Goal: Use online tool/utility: Use online tool/utility

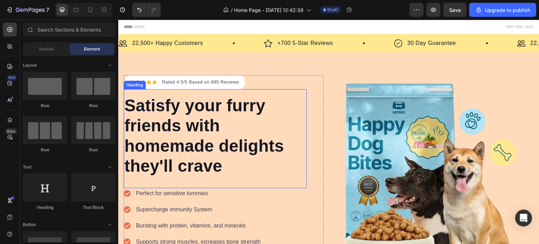
click at [211, 131] on p "Satisfy your furry friends with homemade delights they'll crave" at bounding box center [215, 135] width 182 height 81
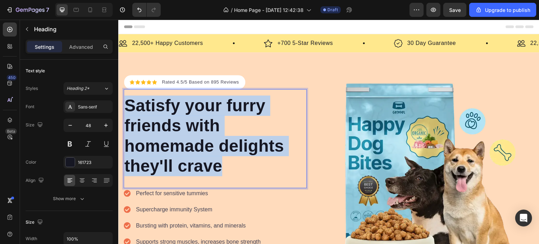
click at [211, 131] on p "Satisfy your furry friends with homemade delights they'll crave" at bounding box center [215, 135] width 182 height 81
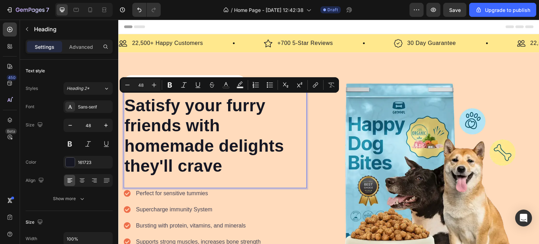
copy p "inally — a proven plan that blends both your cultures into one"
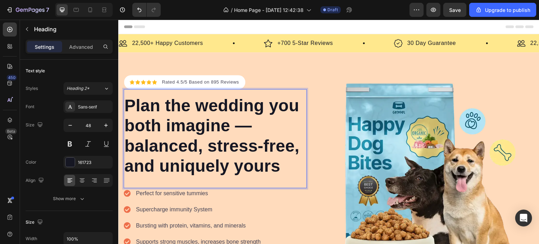
click at [198, 124] on p "Plan the wedding you both imagine — balanced, stress-free, and uniquely yours" at bounding box center [215, 135] width 182 height 81
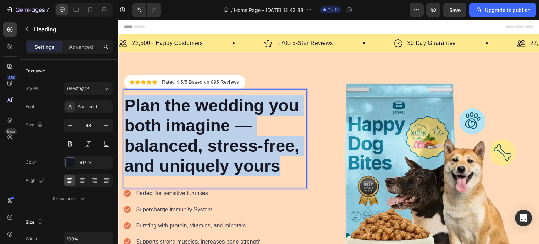
click at [198, 124] on p "Plan the wedding you both imagine — balanced, stress-free, and uniquely yours" at bounding box center [215, 135] width 182 height 81
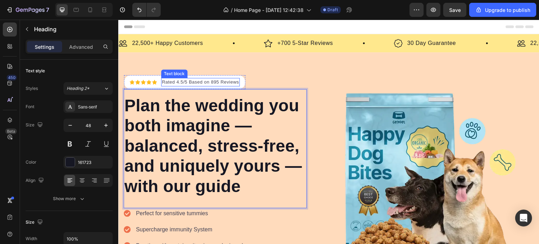
click at [216, 81] on p "Rated 4.5/5 Based on 895 Reviews" at bounding box center [200, 82] width 77 height 7
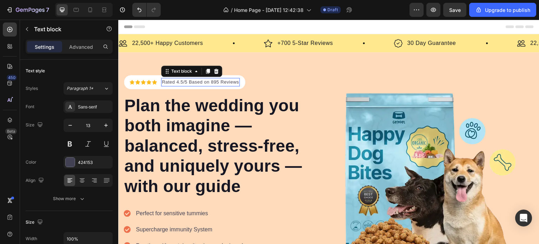
click at [216, 81] on p "Rated 4.5/5 Based on 895 Reviews" at bounding box center [200, 82] width 77 height 7
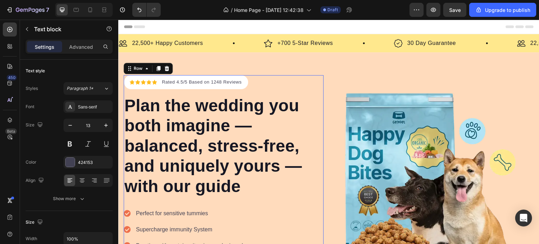
click at [267, 82] on div "Icon Icon Icon Icon Icon Icon List Hoz Rated 4.5/5 Based on 1248 Reviews Text b…" at bounding box center [215, 193] width 183 height 236
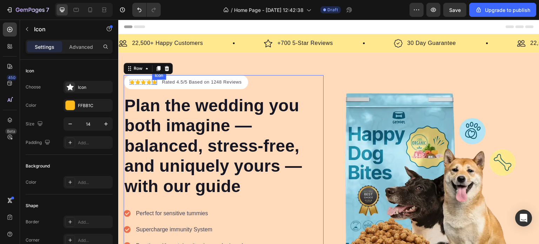
click at [154, 81] on div "Icon" at bounding box center [154, 82] width 5 height 5
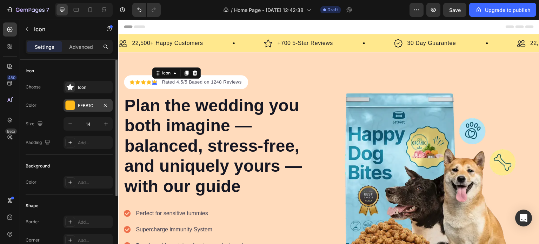
click at [77, 105] on div "FFBB1C" at bounding box center [88, 105] width 49 height 13
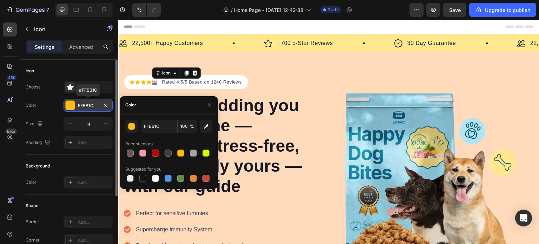
click at [77, 105] on div "FFBB1C" at bounding box center [88, 105] width 49 height 13
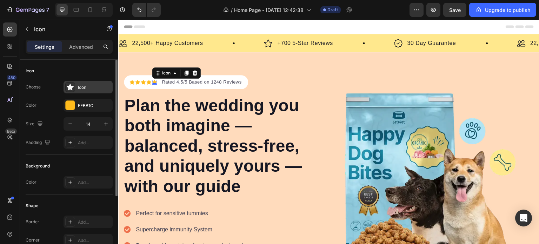
click at [88, 88] on div "Icon" at bounding box center [94, 87] width 33 height 6
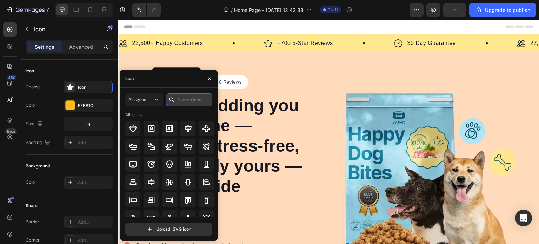
click at [180, 101] on input "text" at bounding box center [189, 99] width 46 height 13
type input "star"
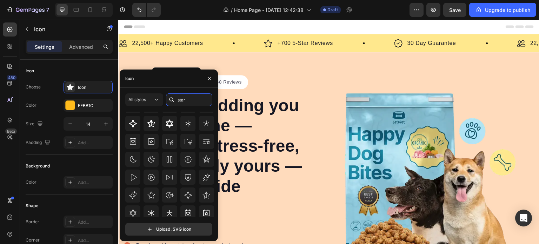
scroll to position [77, 0]
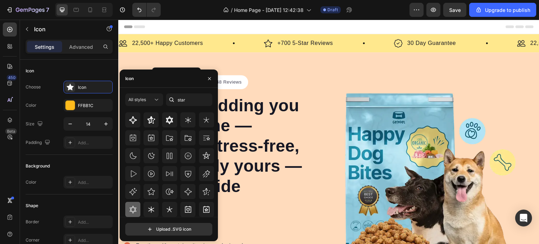
click at [132, 211] on icon at bounding box center [133, 210] width 7 height 8
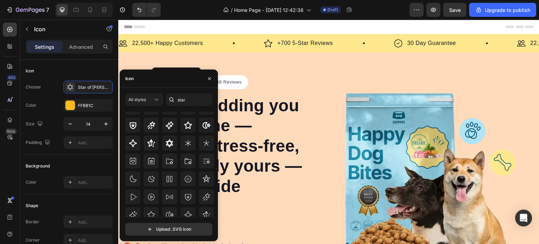
scroll to position [56, 0]
click at [209, 76] on icon "button" at bounding box center [210, 79] width 6 height 6
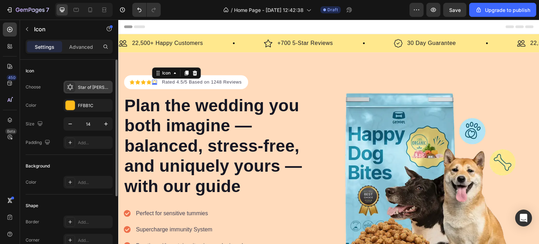
click at [95, 83] on div "Star of [PERSON_NAME]" at bounding box center [88, 87] width 49 height 13
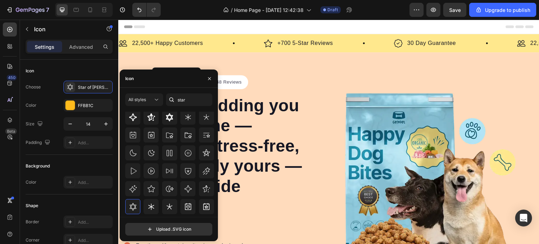
scroll to position [80, 0]
click at [202, 191] on icon at bounding box center [206, 189] width 8 height 8
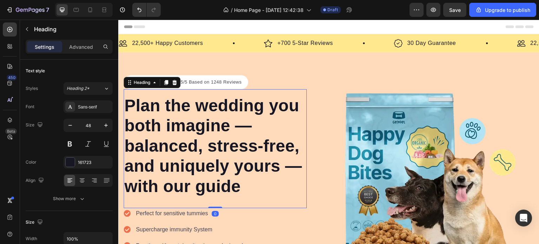
click at [247, 187] on p "Plan the wedding you both imagine — balanced, stress-free, and uniquely yours —…" at bounding box center [215, 145] width 182 height 101
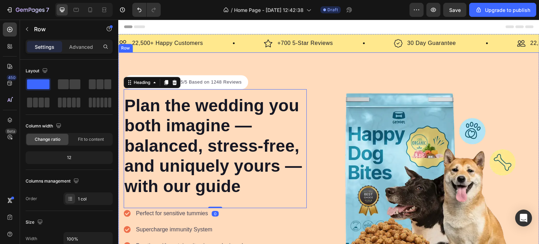
click at [247, 61] on div "Icon Icon Icon Icon Icon Icon List Hoz Rated 4.5/5 Based on 1248 Reviews Text b…" at bounding box center [328, 192] width 421 height 281
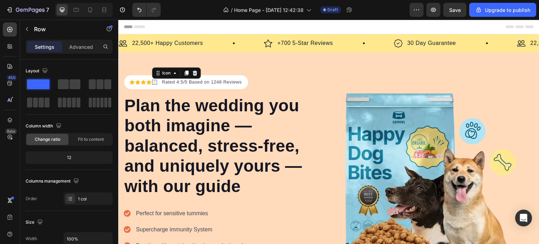
click at [154, 80] on icon at bounding box center [154, 82] width 5 height 5
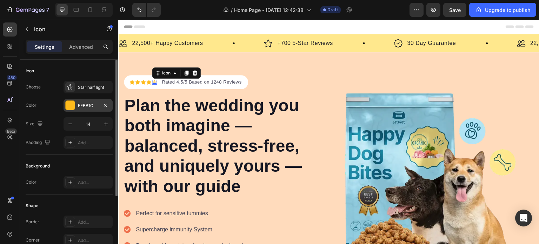
click at [93, 102] on div "FFBB1C" at bounding box center [88, 105] width 49 height 13
click at [86, 90] on div "Star half light" at bounding box center [94, 87] width 33 height 6
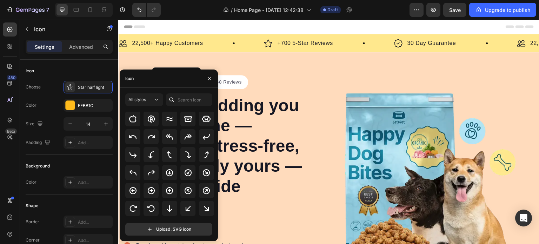
scroll to position [0, 0]
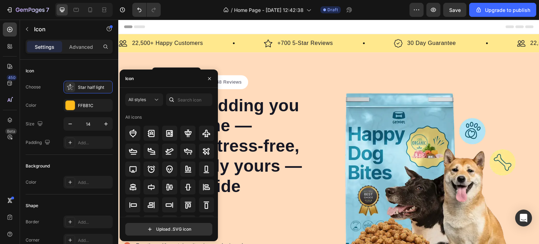
click at [182, 93] on div "All styles All icons Upload .SVG icon" at bounding box center [169, 164] width 98 height 153
click at [182, 97] on input "text" at bounding box center [189, 99] width 46 height 13
type input "star"
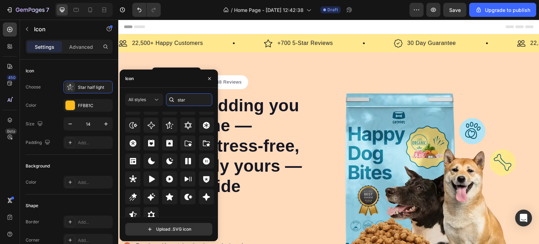
scroll to position [213, 0]
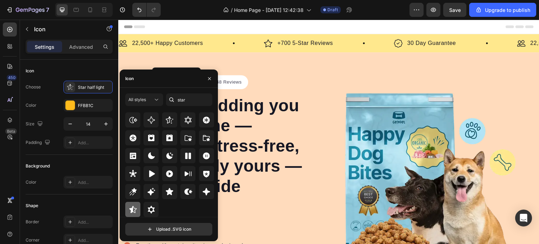
click at [133, 212] on icon at bounding box center [133, 209] width 8 height 8
click at [209, 77] on icon "button" at bounding box center [210, 79] width 6 height 6
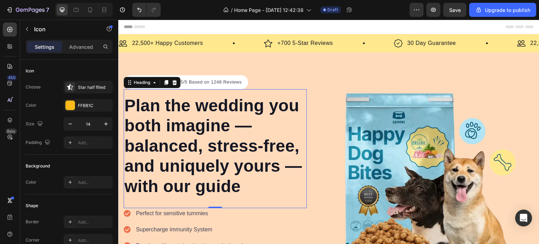
click at [226, 95] on p "Plan the wedding you both imagine — balanced, stress-free, and uniquely yours —…" at bounding box center [215, 145] width 182 height 101
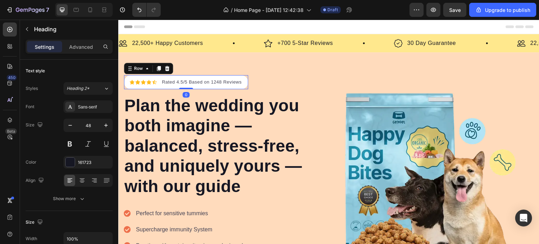
click at [226, 76] on div "Icon Icon Icon Icon Icon Icon List Hoz Rated 4.5/5 Based on 1248 Reviews Text b…" at bounding box center [186, 82] width 124 height 14
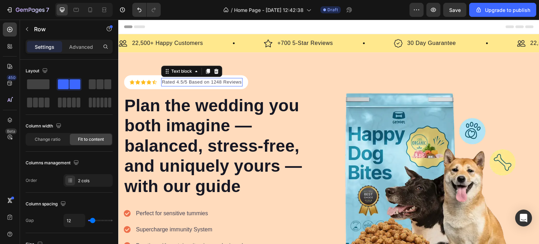
click at [230, 80] on p "Rated 4.5/5 Based on 1248 Reviews" at bounding box center [202, 82] width 80 height 7
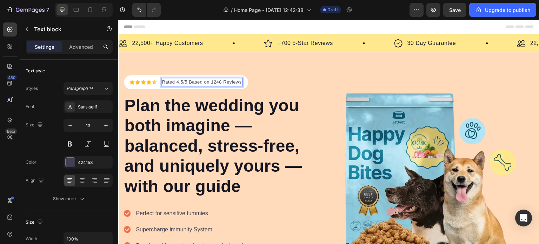
click at [231, 82] on p "Rated 4.5/5 Based on 1248 Reviews" at bounding box center [202, 82] width 80 height 7
click at [216, 81] on p "Rated 4.5/5 Based on 1248 Reviews" at bounding box center [202, 82] width 80 height 7
click at [238, 82] on p "Rated 4.5/5 Based on 1000+ Reviews" at bounding box center [203, 82] width 83 height 7
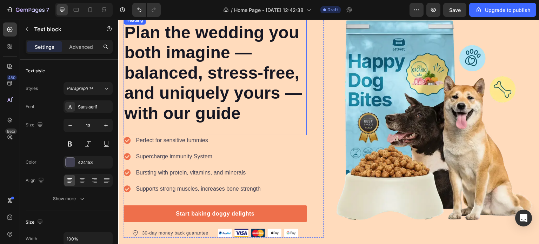
scroll to position [110, 0]
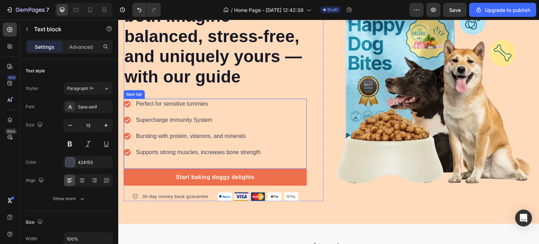
click at [154, 104] on p "Perfect for sensitive tummies" at bounding box center [198, 104] width 125 height 8
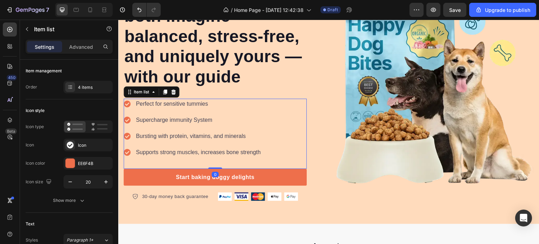
click at [154, 104] on p "Perfect for sensitive tummies" at bounding box center [198, 104] width 125 height 8
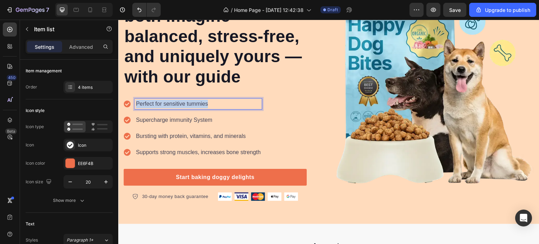
click at [154, 104] on p "Perfect for sensitive tummies" at bounding box center [198, 104] width 125 height 8
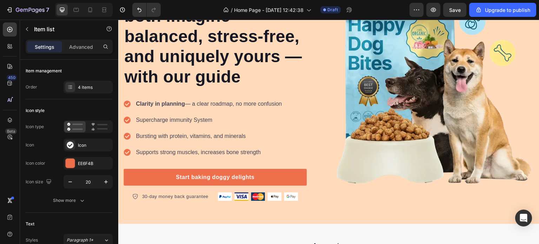
click at [125, 105] on icon at bounding box center [127, 104] width 7 height 7
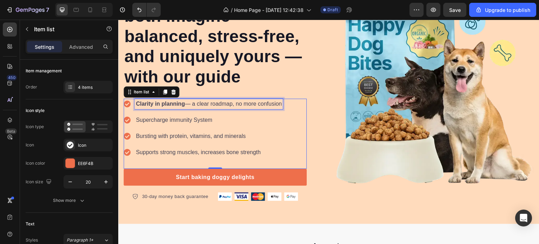
click at [165, 106] on strong "Clarity in planning" at bounding box center [160, 104] width 49 height 6
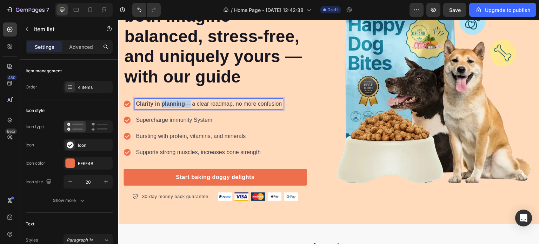
click at [165, 106] on strong "Clarity in planning" at bounding box center [160, 104] width 49 height 6
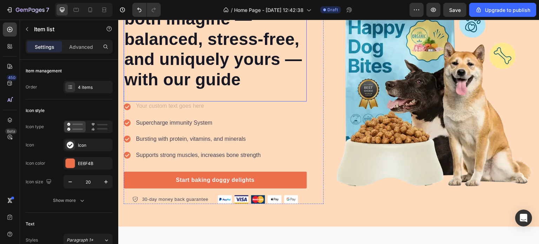
click at [160, 96] on div "Plan the wedding you both imagine — balanced, stress-free, and uniquely yours —…" at bounding box center [215, 41] width 183 height 119
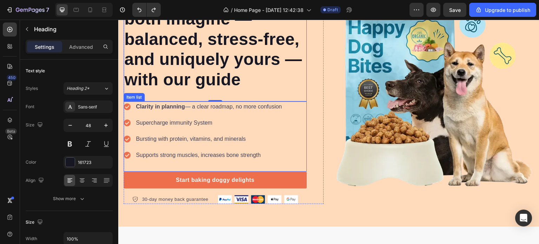
click at [163, 107] on strong "Clarity in planning" at bounding box center [160, 107] width 49 height 6
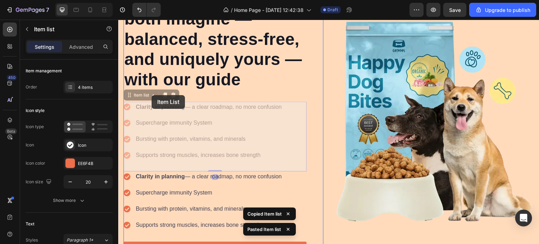
drag, startPoint x: 165, startPoint y: 107, endPoint x: 152, endPoint y: 95, distance: 17.7
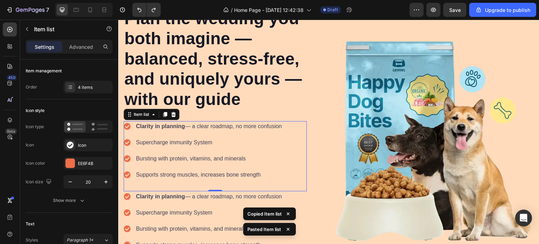
scroll to position [88, 0]
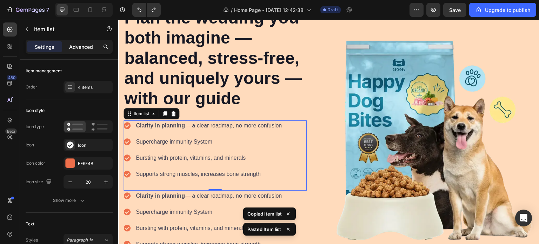
click at [82, 43] on p "Advanced" at bounding box center [81, 46] width 24 height 7
type input "100%"
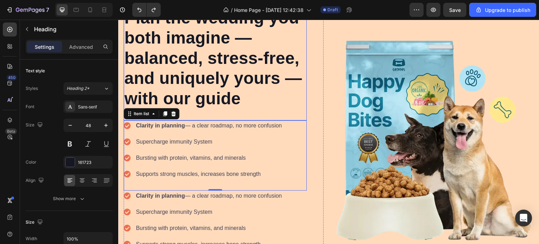
click at [211, 88] on p "Plan the wedding you both imagine — balanced, stress-free, and uniquely yours —…" at bounding box center [215, 58] width 182 height 101
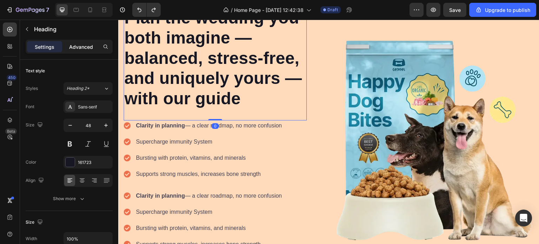
click at [88, 45] on p "Advanced" at bounding box center [81, 46] width 24 height 7
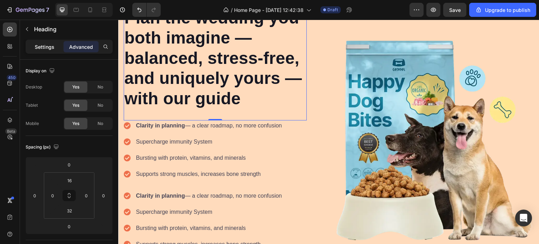
click at [45, 50] on p "Settings" at bounding box center [45, 46] width 20 height 7
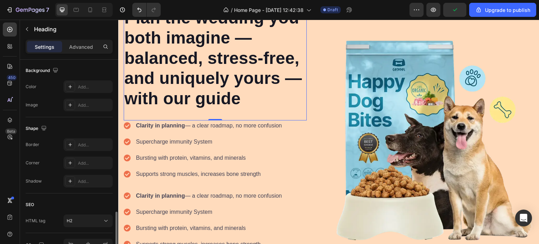
scroll to position [250, 0]
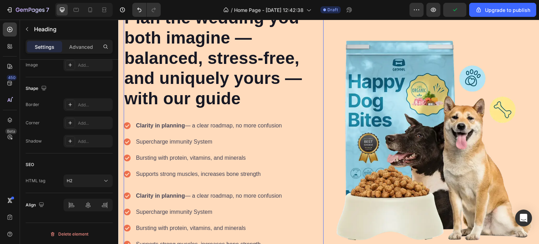
click at [321, 80] on div "Icon Icon Icon Icon Icon Icon List Hoz Rated 4.5/5 Based on 1000+ Couples Text …" at bounding box center [224, 140] width 200 height 306
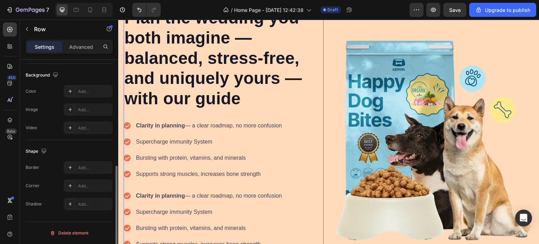
scroll to position [0, 0]
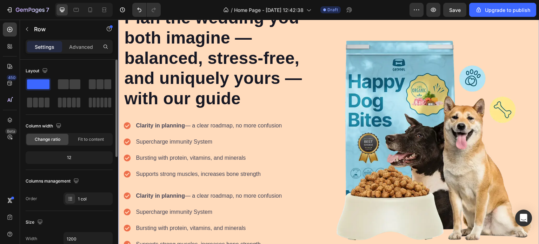
click at [326, 82] on div "Icon Icon Icon Icon Icon Icon List Hoz Rated 4.5/5 Based on 1000+ Couples Text …" at bounding box center [328, 140] width 421 height 306
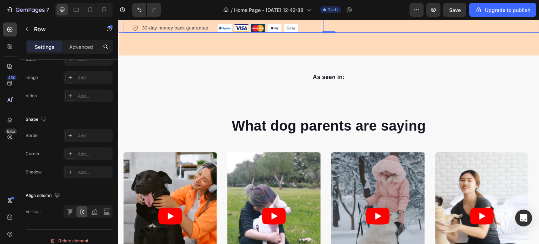
scroll to position [349, 0]
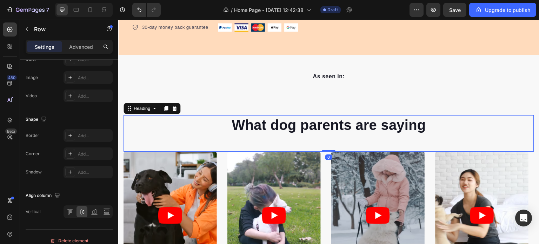
click at [291, 134] on p "What dog parents are saying" at bounding box center [328, 125] width 409 height 18
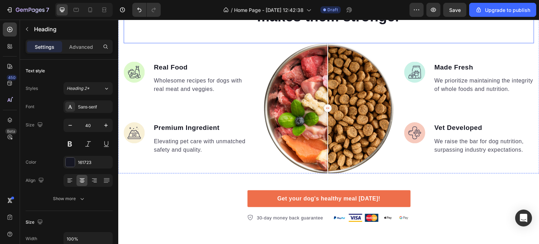
scroll to position [730, 0]
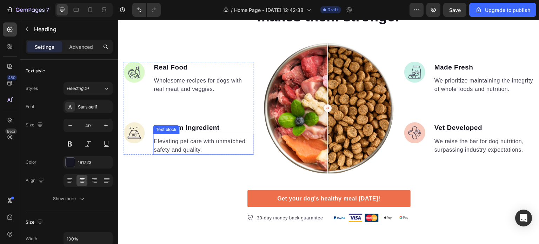
click at [203, 146] on p "Elevating pet care with unmatched safety and quality." at bounding box center [203, 145] width 99 height 17
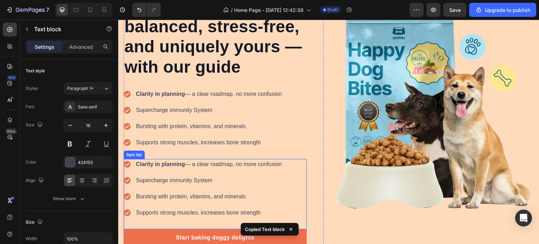
scroll to position [120, 0]
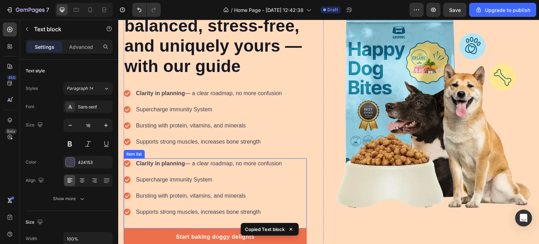
click at [209, 167] on div "Clarity in planning — a clear roadmap, no more confusion" at bounding box center [209, 163] width 148 height 11
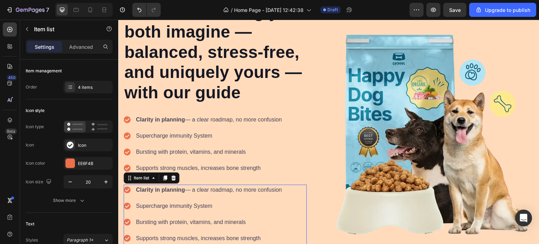
scroll to position [93, 0]
click at [172, 179] on icon at bounding box center [173, 178] width 5 height 5
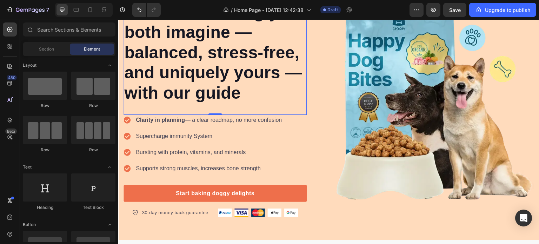
click at [168, 105] on div "Plan the wedding you both imagine — balanced, stress-free, and uniquely yours —…" at bounding box center [215, 55] width 183 height 119
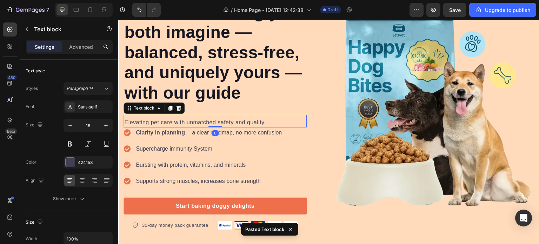
click at [183, 124] on p "Elevating pet care with unmatched safety and quality." at bounding box center [215, 122] width 182 height 8
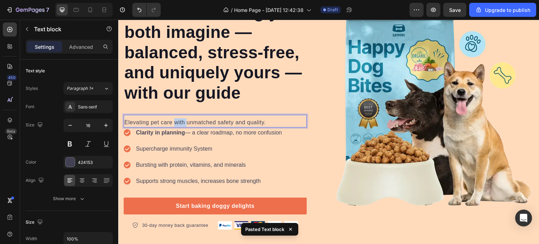
click at [183, 124] on p "Elevating pet care with unmatched safety and quality." at bounding box center [215, 122] width 182 height 8
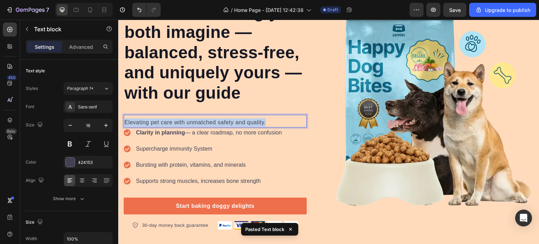
click at [183, 124] on p "Elevating pet care with unmatched safety and quality." at bounding box center [215, 122] width 182 height 8
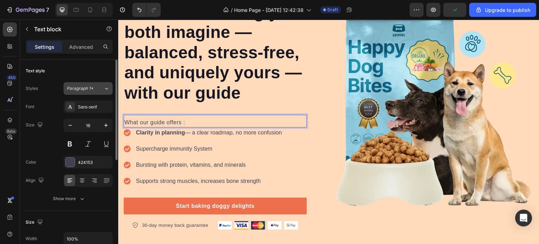
click at [90, 87] on span "Paragraph 1*" at bounding box center [80, 88] width 27 height 6
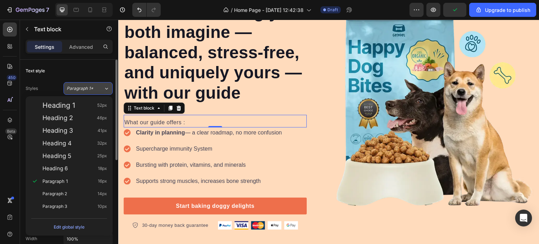
click at [89, 94] on button "Paragraph 1*" at bounding box center [88, 88] width 49 height 13
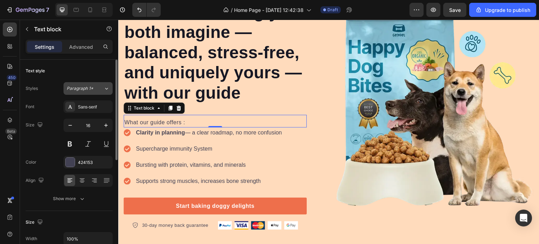
click at [82, 87] on span "Paragraph 1*" at bounding box center [80, 88] width 27 height 6
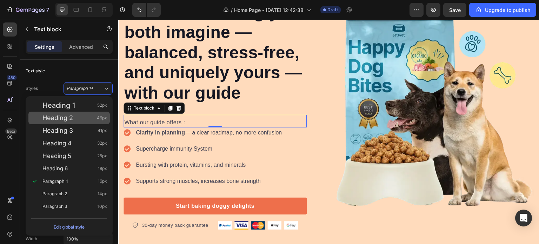
click at [82, 121] on div "Heading 2 46px" at bounding box center [74, 117] width 65 height 7
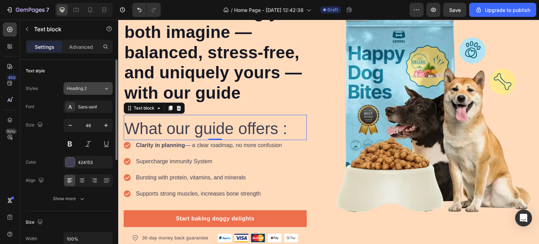
click at [78, 86] on span "Heading 2" at bounding box center [77, 88] width 20 height 6
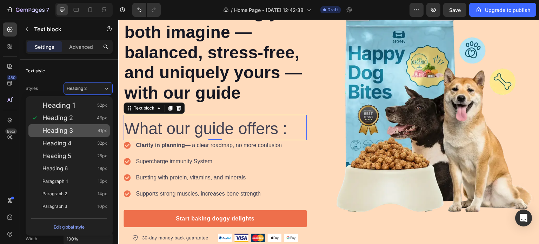
click at [82, 130] on div "Heading 3 41px" at bounding box center [74, 130] width 65 height 7
type input "41"
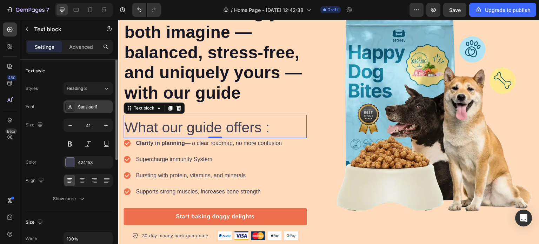
click at [91, 110] on div "Sans-serif" at bounding box center [88, 106] width 49 height 13
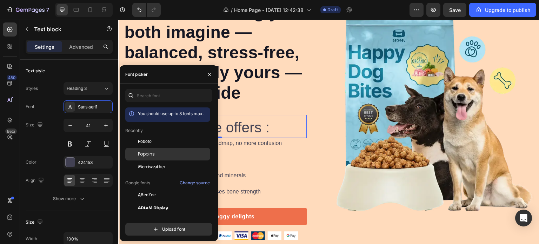
click at [154, 152] on div "Poppins" at bounding box center [173, 154] width 71 height 6
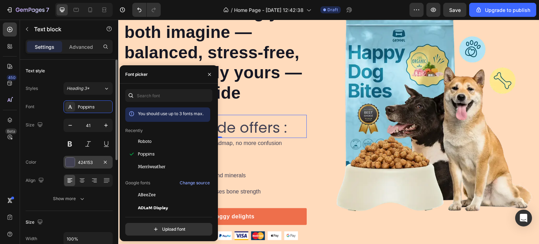
click at [80, 165] on div "424153" at bounding box center [88, 162] width 49 height 13
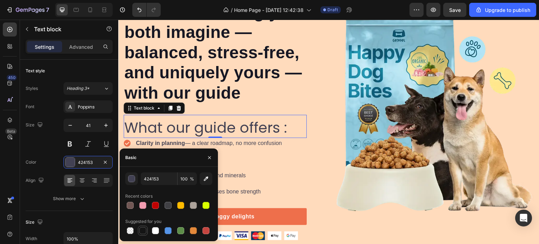
click at [145, 230] on div at bounding box center [142, 230] width 7 height 7
type input "151515"
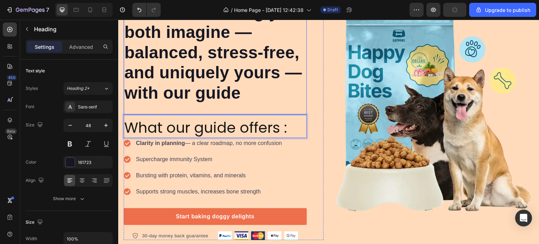
click at [237, 111] on div "Plan the wedding you both imagine — balanced, stress-free, and uniquely yours —…" at bounding box center [215, 55] width 183 height 119
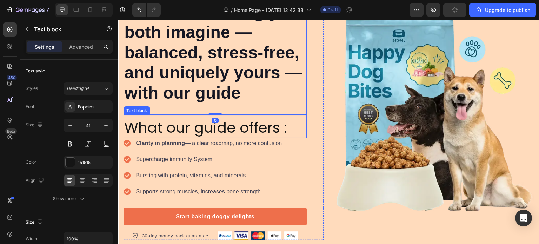
click at [232, 121] on p "What our guide offers :" at bounding box center [215, 127] width 182 height 19
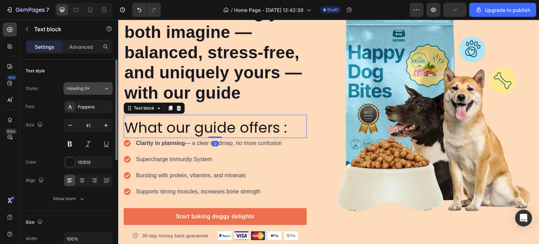
click at [85, 87] on span "Heading 3*" at bounding box center [78, 88] width 23 height 6
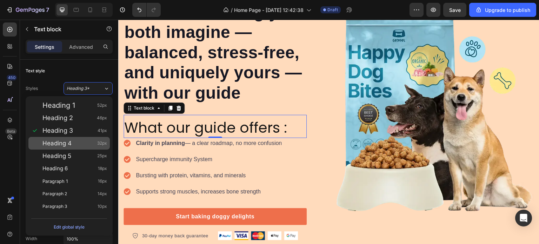
click at [88, 143] on div "Heading 4 32px" at bounding box center [74, 143] width 65 height 7
type input "32"
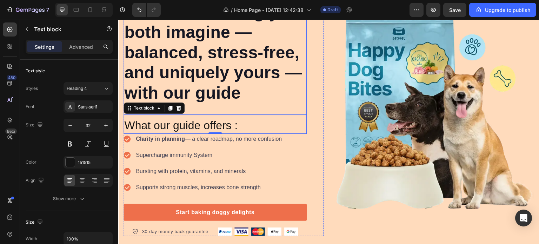
click at [224, 107] on div "Plan the wedding you both imagine — balanced, stress-free, and uniquely yours —…" at bounding box center [215, 55] width 183 height 119
click at [218, 132] on p "What our guide offers :" at bounding box center [215, 125] width 182 height 15
click at [76, 48] on p "Advanced" at bounding box center [81, 46] width 24 height 7
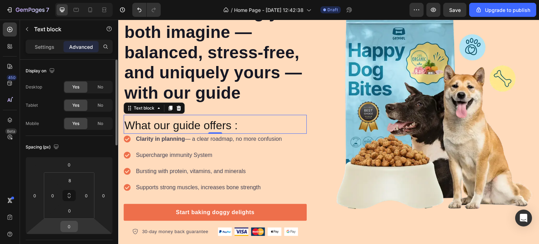
click at [71, 226] on input "0" at bounding box center [69, 226] width 14 height 11
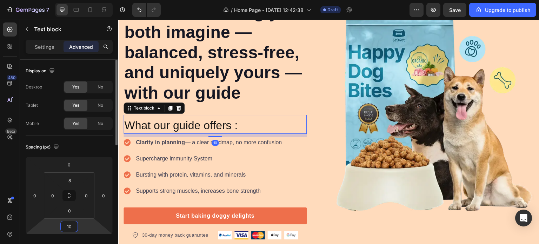
type input "1"
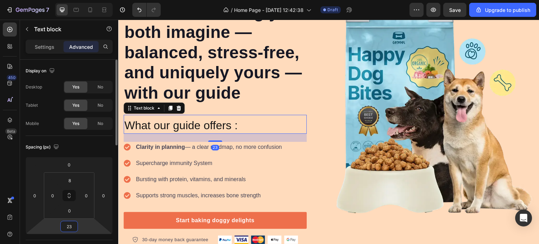
type input "2"
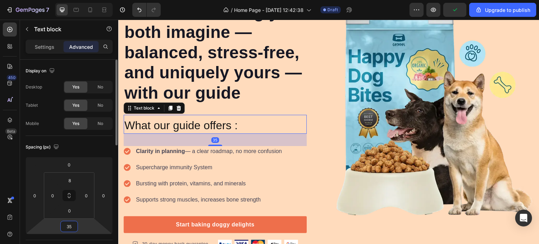
type input "3"
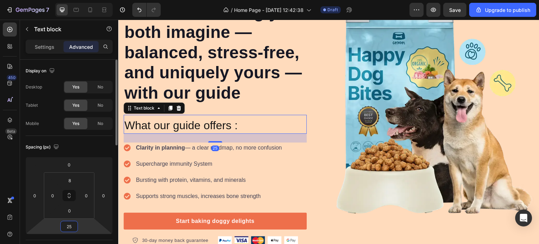
type input "25"
click at [110, 141] on div "Spacing (px)" at bounding box center [69, 146] width 87 height 11
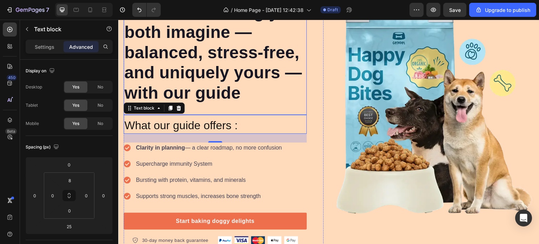
click at [230, 91] on h2 "Plan the wedding you both imagine — balanced, stress-free, and uniquely yours —…" at bounding box center [215, 52] width 183 height 103
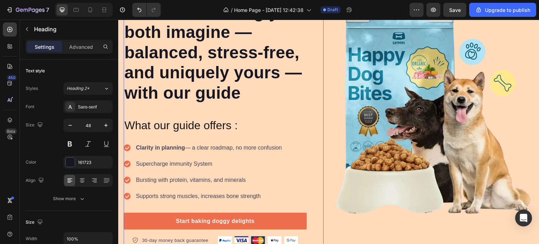
click at [301, 139] on div "Icon Icon Icon Icon Icon Icon List Hoz Rated 4.5/5 Based on 1000+ Couples Text …" at bounding box center [215, 113] width 183 height 263
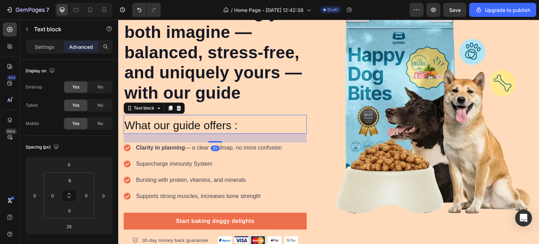
click at [198, 130] on p "What our guide offers :" at bounding box center [215, 125] width 182 height 15
click at [67, 167] on input "0" at bounding box center [69, 164] width 14 height 11
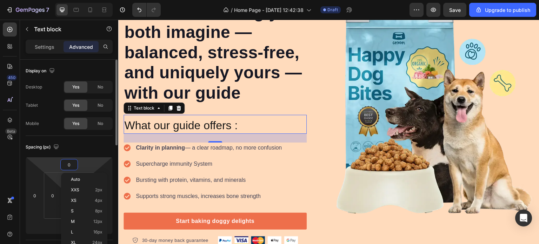
click at [59, 0] on html "7 / Home Page - [DATE] 12:42:38 Draft Preview Save Upgrade to publish 450 Beta …" at bounding box center [269, 0] width 539 height 0
click at [66, 178] on input "8" at bounding box center [69, 180] width 14 height 11
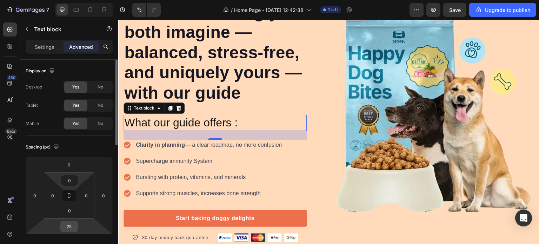
type input "0"
click at [69, 229] on input "25" at bounding box center [69, 226] width 14 height 11
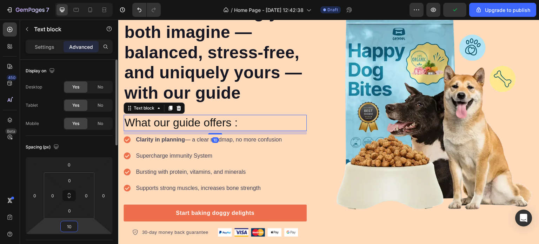
type input "1"
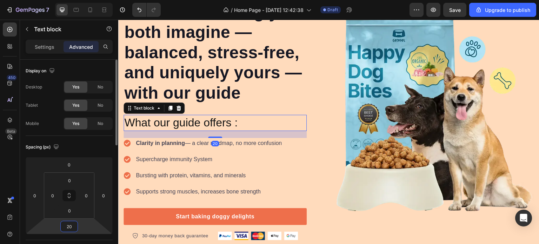
type input "2"
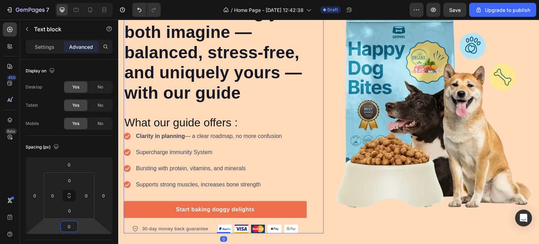
click at [306, 72] on div "Icon Icon Icon Icon Icon Icon List Hoz Rated 4.5/5 Based on 1000+ Couples Text …" at bounding box center [224, 108] width 200 height 252
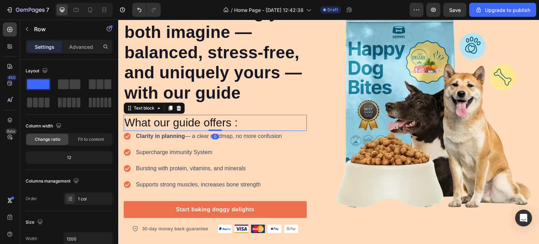
click at [260, 128] on p "What our guide offers :" at bounding box center [215, 122] width 182 height 15
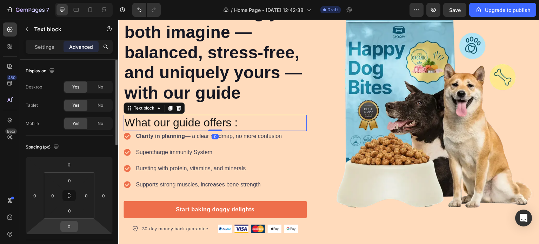
click at [70, 228] on input "0" at bounding box center [69, 226] width 14 height 11
type input "10"
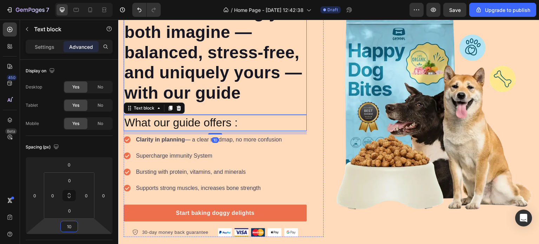
click at [293, 89] on h2 "Plan the wedding you both imagine — balanced, stress-free, and uniquely yours —…" at bounding box center [215, 52] width 183 height 103
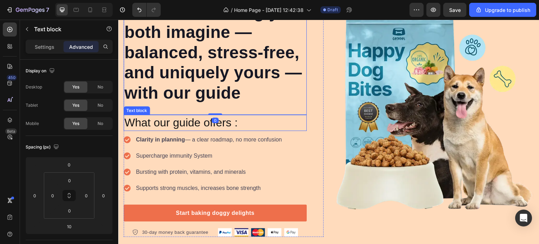
click at [242, 124] on p "What our guide offers :" at bounding box center [215, 122] width 182 height 15
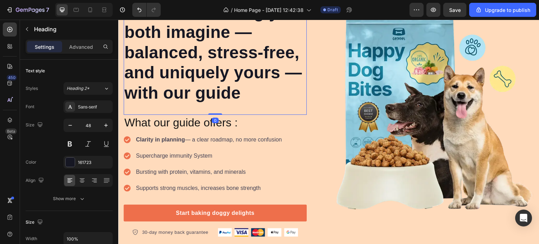
click at [254, 101] on h2 "Plan the wedding you both imagine — balanced, stress-free, and uniquely yours —…" at bounding box center [215, 52] width 183 height 103
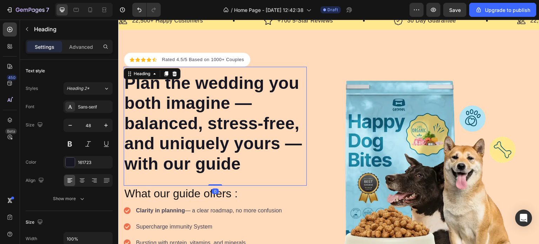
scroll to position [37, 0]
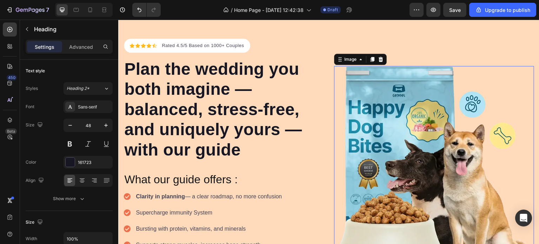
click at [368, 69] on img at bounding box center [434, 166] width 200 height 200
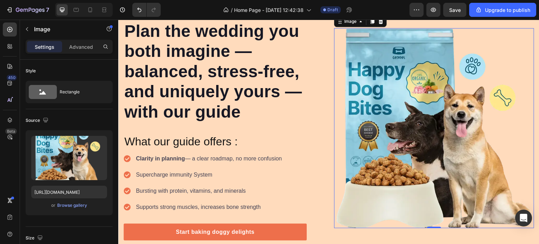
scroll to position [74, 0]
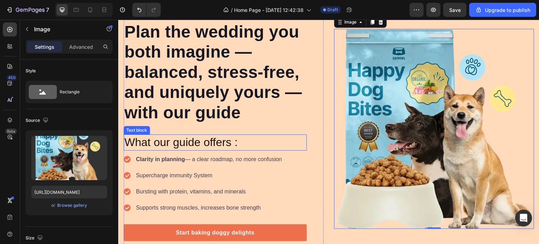
click at [204, 146] on p "What our guide offers :" at bounding box center [215, 142] width 182 height 15
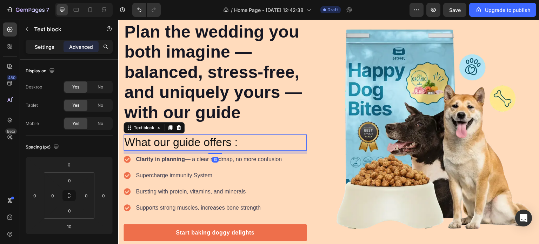
click at [39, 43] on p "Settings" at bounding box center [45, 46] width 20 height 7
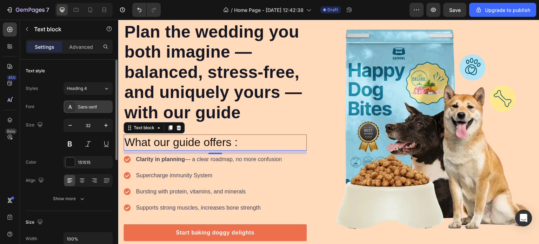
click at [95, 106] on div "Sans-serif" at bounding box center [94, 107] width 33 height 6
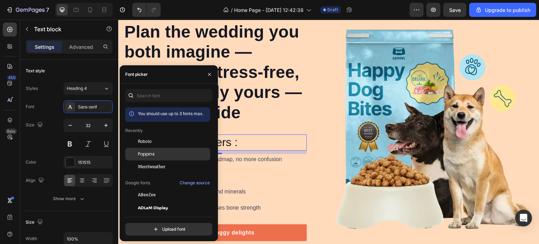
click at [150, 226] on div "Poppins" at bounding box center [167, 232] width 85 height 13
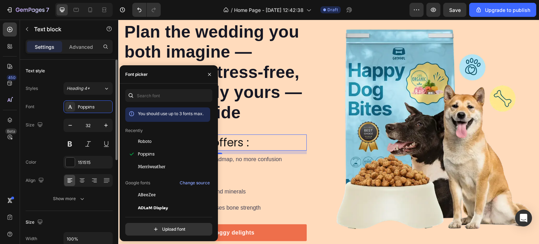
click at [57, 110] on div "Font Poppins" at bounding box center [69, 106] width 87 height 13
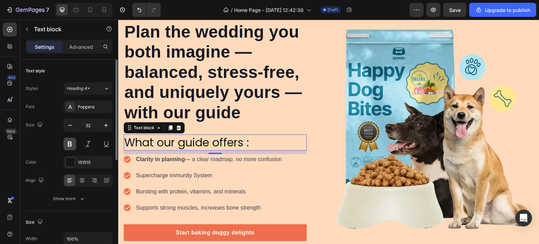
click at [68, 143] on button at bounding box center [70, 144] width 13 height 13
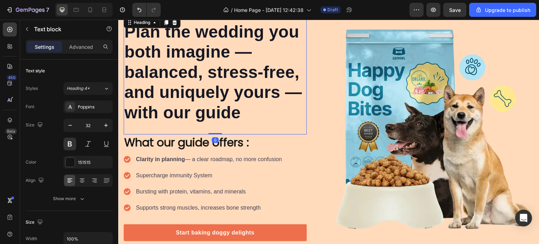
click at [289, 116] on h2 "Plan the wedding you both imagine — balanced, stress-free, and uniquely yours —…" at bounding box center [215, 72] width 183 height 103
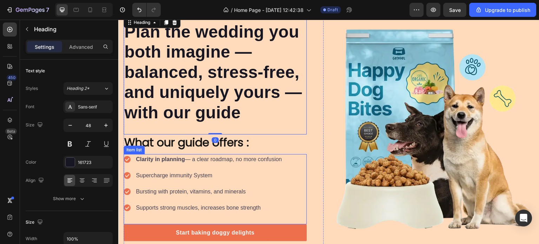
click at [272, 161] on p "Clarity in planning — a clear roadmap, no more confusion" at bounding box center [209, 159] width 146 height 8
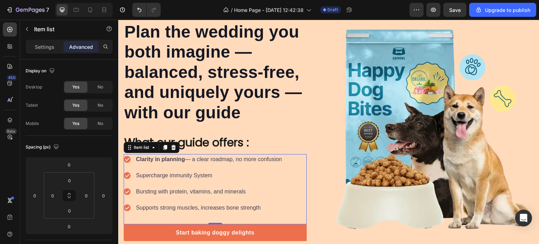
click at [191, 156] on p "Clarity in planning — a clear roadmap, no more confusion" at bounding box center [209, 159] width 146 height 8
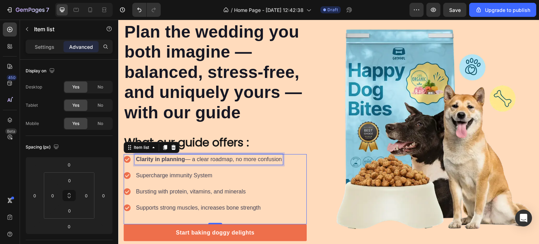
click at [191, 156] on p "Clarity in planning — a clear roadmap, no more confusion" at bounding box center [209, 159] width 146 height 8
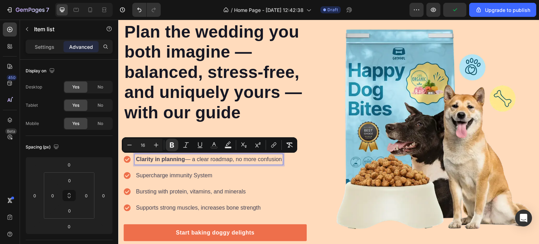
click at [185, 160] on p "Clarity in planning — a clear roadmap, no more confusion" at bounding box center [209, 159] width 146 height 8
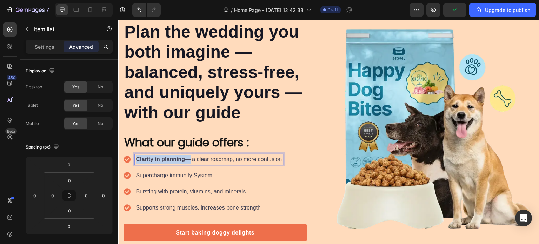
drag, startPoint x: 185, startPoint y: 160, endPoint x: 120, endPoint y: 159, distance: 65.3
click at [120, 159] on div "Icon Icon Icon Icon Icon Icon List Hoz Rated 4.5/5 Based on 1000+ Couples Text …" at bounding box center [328, 128] width 421 height 255
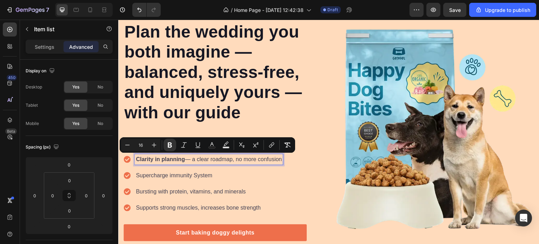
click at [156, 161] on strong "Clarity in planning" at bounding box center [160, 159] width 49 height 6
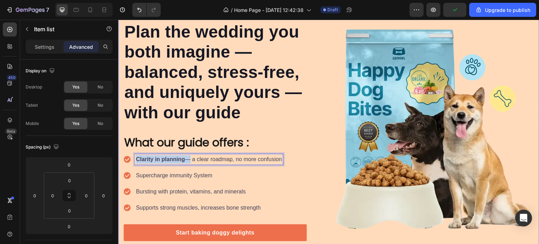
drag, startPoint x: 186, startPoint y: 160, endPoint x: 111, endPoint y: 159, distance: 75.1
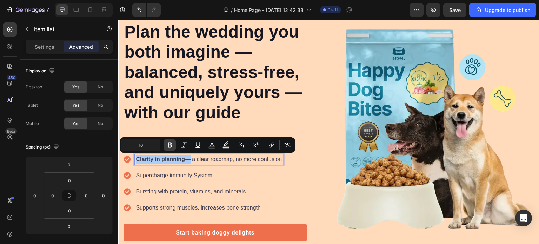
click at [168, 147] on icon "Editor contextual toolbar" at bounding box center [170, 145] width 4 height 5
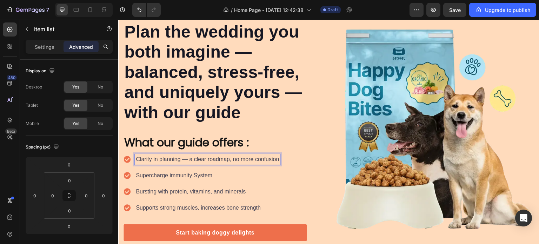
click at [221, 176] on p "Supercharge immunity System" at bounding box center [207, 175] width 143 height 8
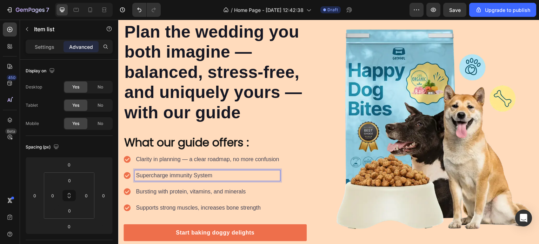
click at [152, 176] on p "Supercharge immunity System" at bounding box center [207, 175] width 143 height 8
drag, startPoint x: 178, startPoint y: 176, endPoint x: 130, endPoint y: 176, distance: 48.1
click at [130, 176] on div "Family harmony — ease tensions and honor both sides" at bounding box center [202, 175] width 157 height 11
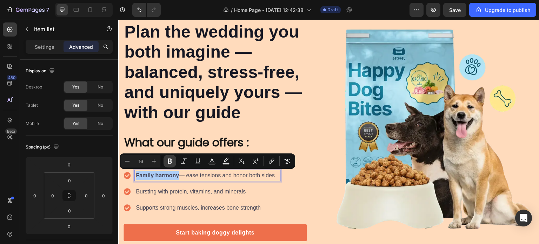
click at [167, 159] on icon "Editor contextual toolbar" at bounding box center [169, 161] width 7 height 7
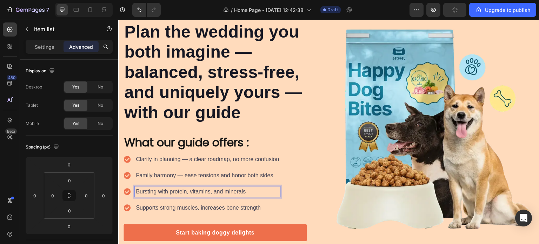
click at [167, 193] on p "Bursting with protein, vitamins, and minerals" at bounding box center [207, 191] width 143 height 8
drag, startPoint x: 180, startPoint y: 192, endPoint x: 113, endPoint y: 194, distance: 66.4
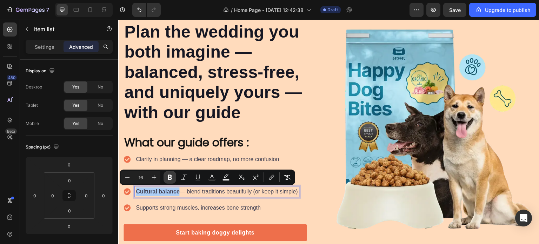
click at [167, 176] on icon "Editor contextual toolbar" at bounding box center [169, 177] width 7 height 7
click at [247, 196] on div "Cultural balance — blend traditions beautifully (or keep it simple)" at bounding box center [216, 191] width 163 height 11
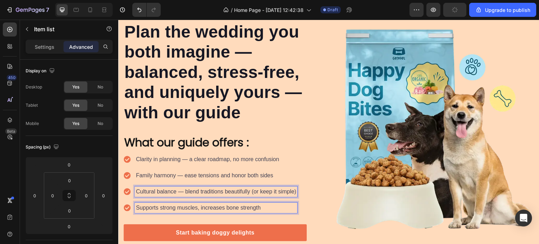
click at [157, 206] on p "Supports strong muscles, increases bone strength" at bounding box center [216, 208] width 160 height 8
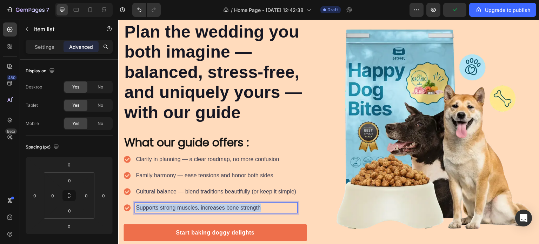
click at [157, 206] on p "Supports strong muscles, increases bone strength" at bounding box center [216, 208] width 160 height 8
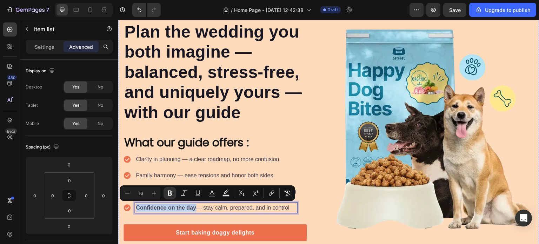
drag, startPoint x: 196, startPoint y: 204, endPoint x: 108, endPoint y: 198, distance: 88.3
click at [170, 191] on icon "Editor contextual toolbar" at bounding box center [169, 193] width 7 height 7
click at [195, 212] on div "Confidence on the day — stay calm, prepared, and in control" at bounding box center [216, 208] width 163 height 11
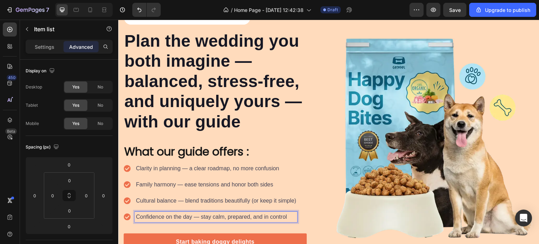
scroll to position [65, 0]
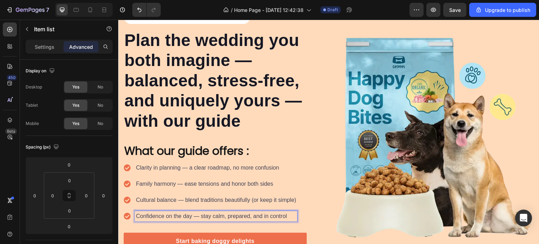
click at [293, 180] on p "Family harmony — ease tensions and honor both sides" at bounding box center [216, 184] width 160 height 8
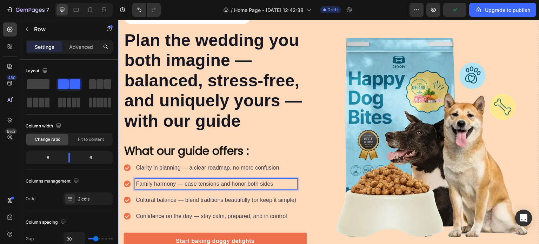
click at [323, 156] on div "Icon Icon Icon Icon Icon Icon List Hoz Rated 4.5/5 Based on 1000+ Couples Text …" at bounding box center [328, 137] width 421 height 255
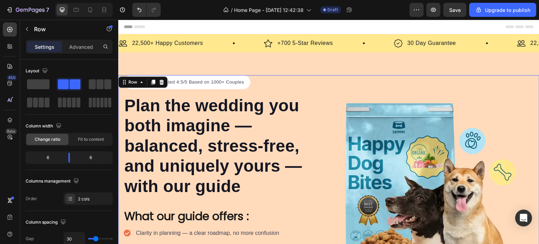
scroll to position [1, 0]
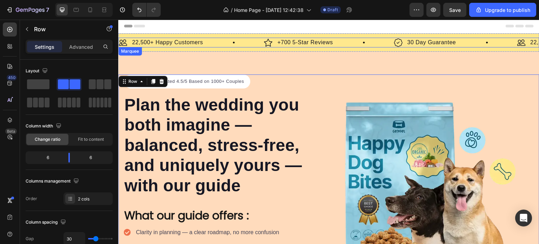
click at [344, 40] on div "Image +700 5-Star Reviews Text Block Row" at bounding box center [329, 43] width 130 height 10
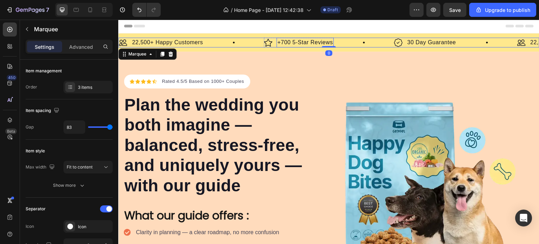
click at [283, 40] on p "+700 5-Star Reviews" at bounding box center [304, 42] width 55 height 8
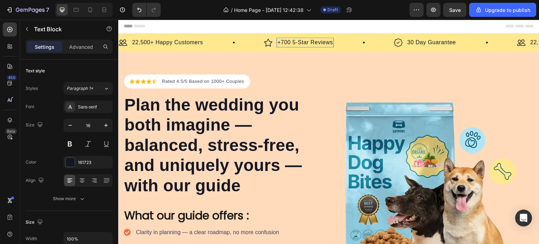
click at [283, 40] on p "+700 5-Star Reviews" at bounding box center [304, 42] width 55 height 8
click at [298, 40] on p "+1000 5-Star Reviews" at bounding box center [306, 42] width 59 height 8
click at [292, 42] on p "+1000 5-Star Reviews" at bounding box center [306, 42] width 59 height 8
click at [295, 42] on p "+1000 5-Star Reviews" at bounding box center [306, 42] width 59 height 8
click at [136, 41] on p "22,500+ Happy Customers" at bounding box center [167, 42] width 71 height 8
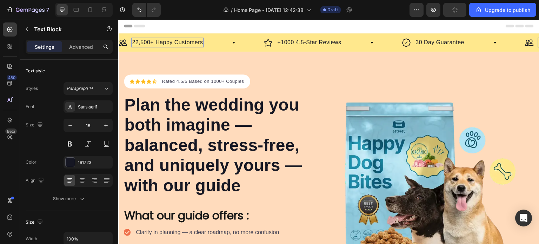
click at [136, 41] on p "22,500+ Happy Customers" at bounding box center [167, 42] width 71 height 8
click at [189, 42] on p "1400+ Happy Customers" at bounding box center [165, 42] width 66 height 8
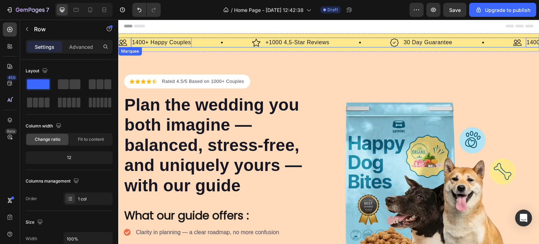
click at [470, 48] on div "Image 1400+ Happy Couples Text Block 0 Row Image +1000 4,5-Star Reviews Text Bl…" at bounding box center [328, 42] width 421 height 18
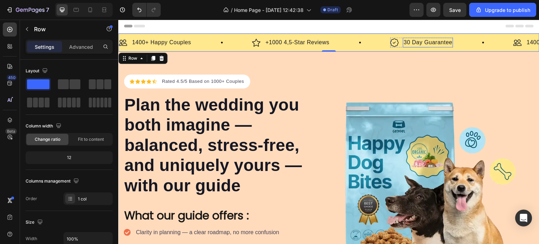
click at [441, 42] on p "30 Day Guarantee" at bounding box center [428, 42] width 49 height 8
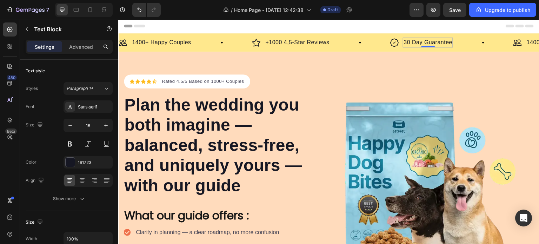
click at [441, 42] on p "30 Day Guarantee" at bounding box center [428, 42] width 49 height 8
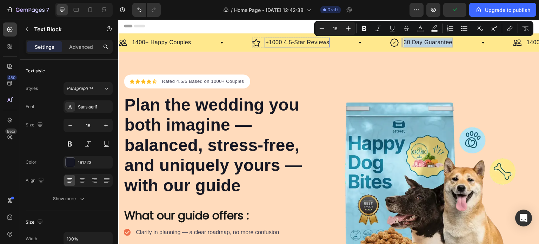
click at [270, 42] on p "+1000 4,5-Star Reviews" at bounding box center [297, 42] width 64 height 8
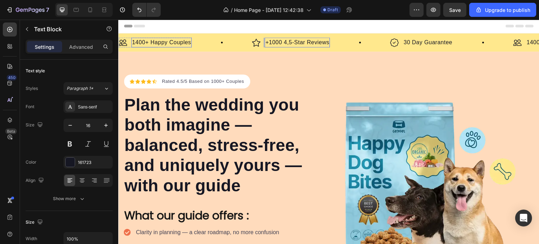
click at [147, 42] on p "1400+ Happy Couples" at bounding box center [161, 42] width 59 height 8
click at [142, 42] on p "1400+ Happy Couples" at bounding box center [161, 42] width 59 height 8
click at [140, 41] on p "1400+ Happy Couples" at bounding box center [161, 42] width 59 height 8
click at [160, 43] on p "1200+ Happy Couples" at bounding box center [161, 42] width 59 height 8
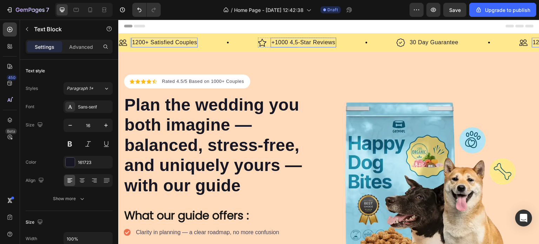
click at [290, 45] on p "+1000 4,5-Star Reviews" at bounding box center [303, 42] width 64 height 8
click at [422, 44] on p "30 Day Guarantee" at bounding box center [434, 42] width 49 height 8
click at [278, 40] on p "+1000 4,5-Star Reviews" at bounding box center [303, 42] width 64 height 8
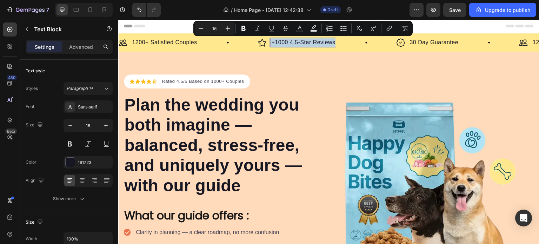
click at [282, 41] on p "+1000 4,5-Star Reviews" at bounding box center [303, 42] width 64 height 8
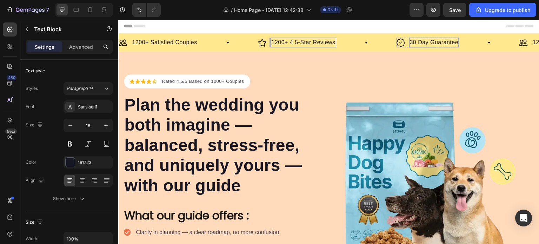
click at [430, 40] on p "30 Day Guarantee" at bounding box center [434, 42] width 49 height 8
click at [430, 45] on p "30 Day Guarantee" at bounding box center [434, 42] width 49 height 8
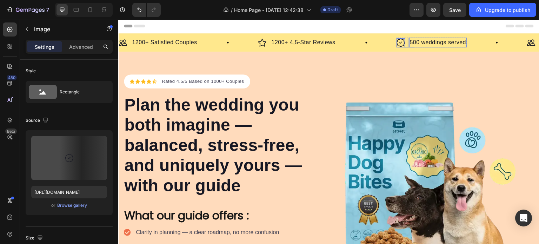
click at [399, 42] on img at bounding box center [401, 42] width 8 height 9
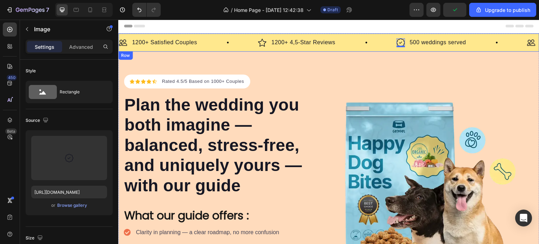
click at [418, 46] on p "500 weddings served" at bounding box center [438, 42] width 57 height 8
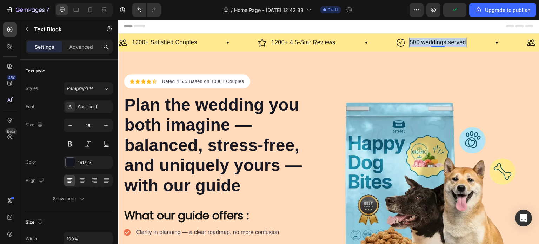
click at [418, 46] on p "500 weddings served" at bounding box center [438, 42] width 57 height 8
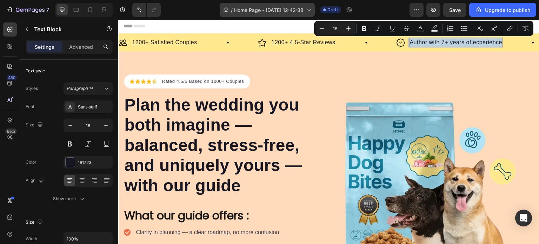
copy p "Author with 7+ years of ecperience"
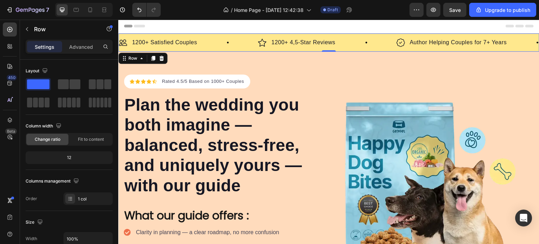
click at [512, 48] on div "Image 1200+ Satisfied Couples Text Block Row Image 1200+ 4,5-Star Reviews Text …" at bounding box center [328, 42] width 421 height 18
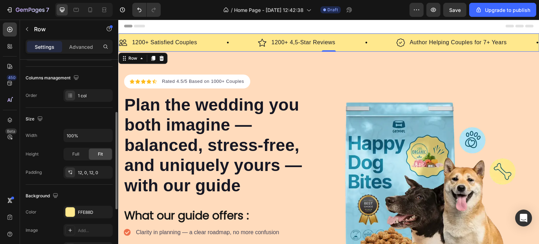
scroll to position [105, 0]
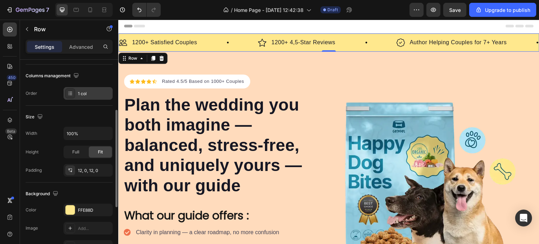
click at [97, 95] on div "1 col" at bounding box center [94, 94] width 33 height 6
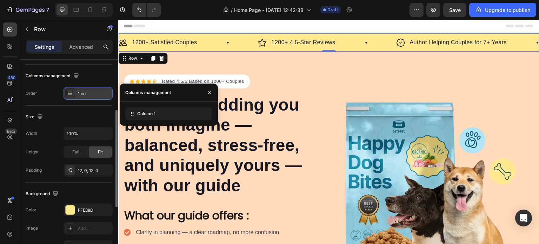
click at [97, 95] on div "1 col" at bounding box center [94, 94] width 33 height 6
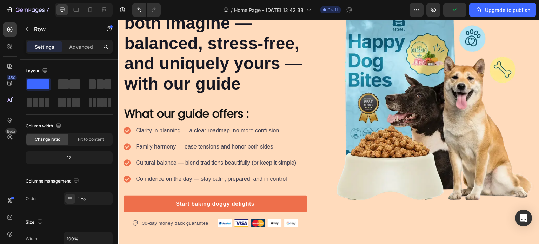
scroll to position [104, 0]
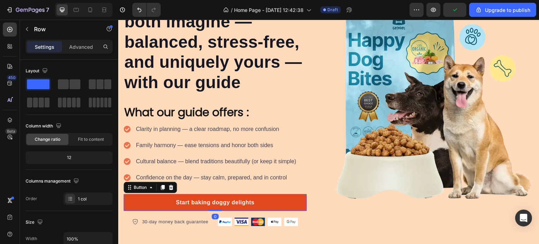
click at [278, 202] on link "Start baking doggy delights" at bounding box center [215, 202] width 183 height 17
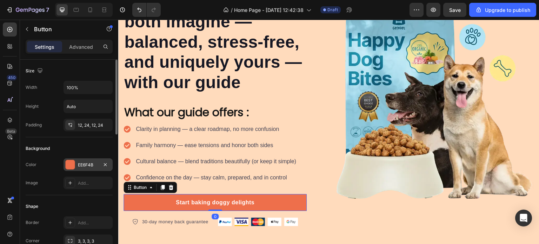
click at [87, 165] on div "EE6F4B" at bounding box center [88, 165] width 20 height 6
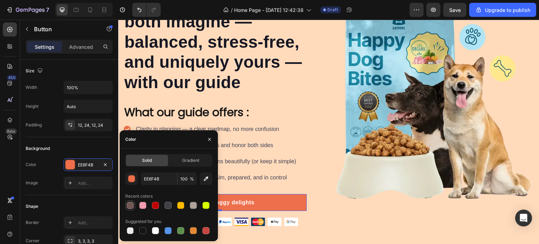
click at [129, 206] on div at bounding box center [130, 205] width 7 height 7
type input "715754"
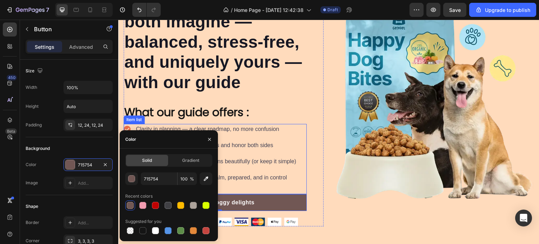
click at [289, 148] on p "Family harmony — ease tensions and honor both sides" at bounding box center [216, 145] width 160 height 8
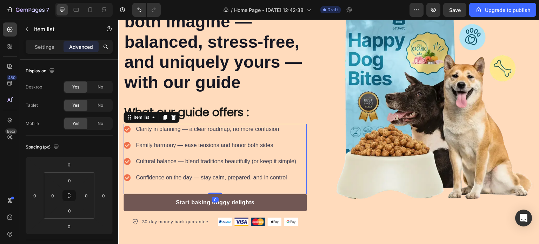
click at [129, 160] on icon at bounding box center [127, 161] width 7 height 7
click at [128, 157] on div "Cultural balance — blend traditions beautifully (or keep it simple)" at bounding box center [211, 161] width 174 height 11
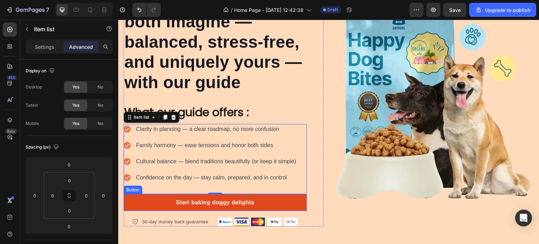
scroll to position [131, 0]
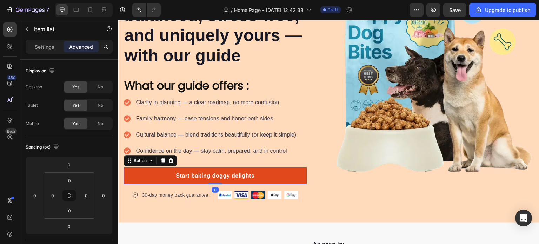
click at [229, 179] on link "Start baking doggy delights" at bounding box center [215, 175] width 183 height 17
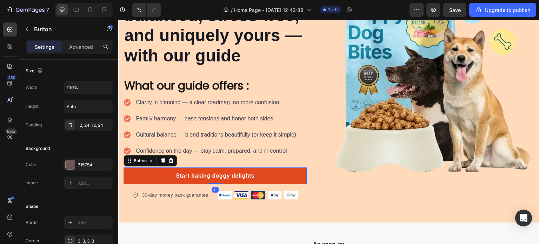
click at [229, 173] on div "Start baking doggy delights" at bounding box center [215, 176] width 79 height 8
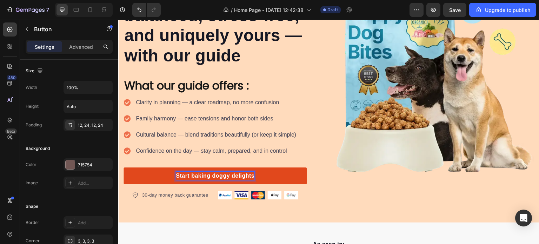
click at [229, 173] on p "Start baking doggy delights" at bounding box center [215, 176] width 79 height 8
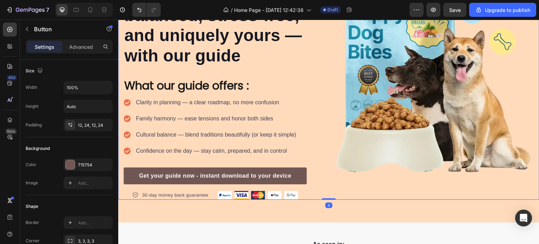
click at [369, 196] on div "Image" at bounding box center [434, 72] width 200 height 255
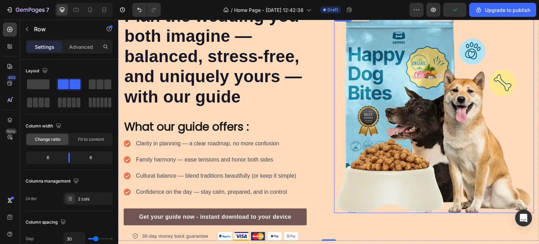
scroll to position [90, 0]
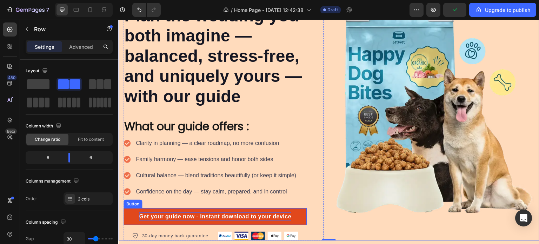
click at [263, 215] on p "Get your guide now - instant download to your device" at bounding box center [215, 216] width 152 height 8
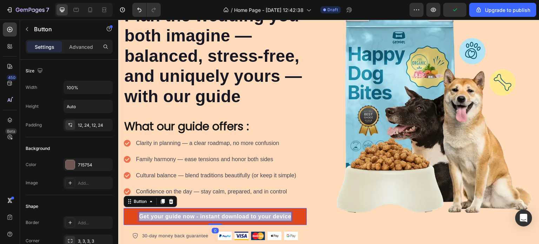
click at [263, 215] on p "Get your guide now - instant download to your device" at bounding box center [215, 216] width 152 height 8
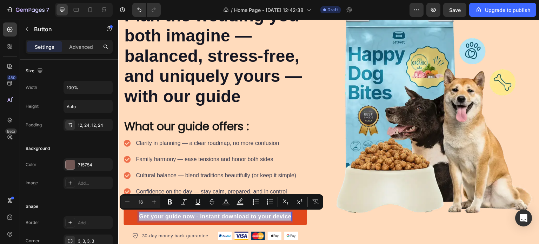
copy p "Get your guide now - instant download to your device"
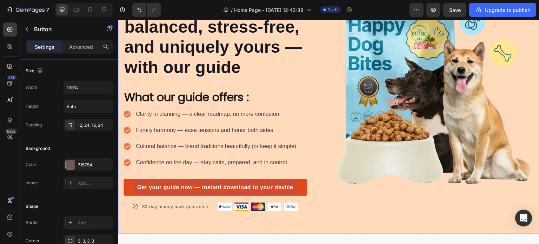
scroll to position [123, 0]
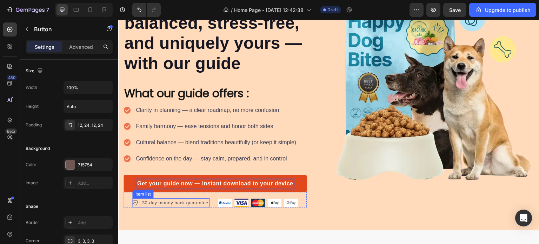
click at [161, 200] on p "30-day money back guarantee" at bounding box center [175, 202] width 66 height 7
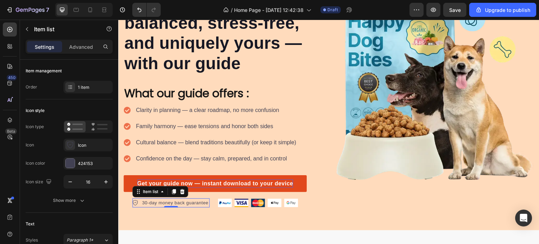
click at [177, 199] on p "30-day money back guarantee" at bounding box center [175, 202] width 66 height 7
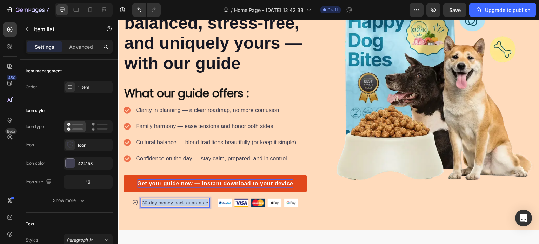
click at [177, 199] on p "30-day money back guarantee" at bounding box center [175, 202] width 66 height 7
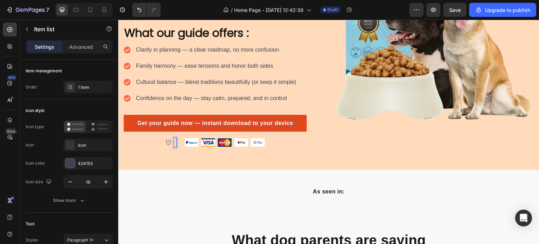
scroll to position [180, 0]
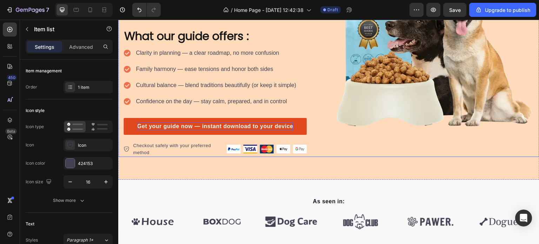
click at [358, 134] on div "Image" at bounding box center [434, 26] width 200 height 262
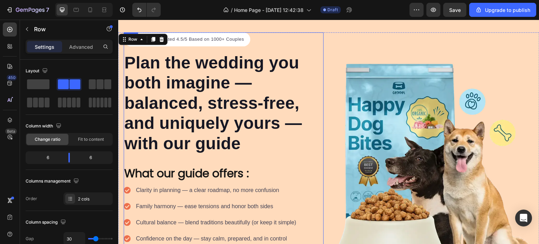
scroll to position [43, 0]
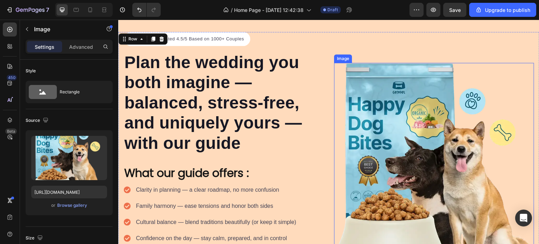
click at [364, 121] on img at bounding box center [434, 163] width 200 height 200
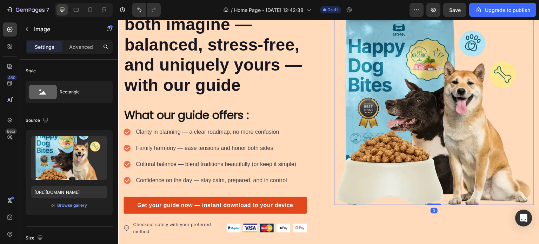
scroll to position [102, 0]
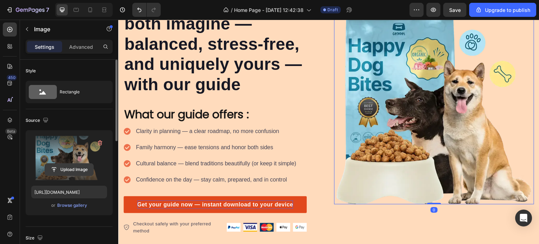
click at [74, 172] on input "file" at bounding box center [69, 170] width 48 height 12
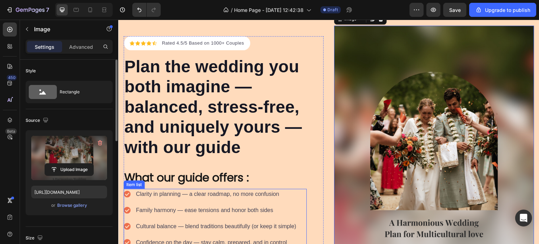
scroll to position [59, 0]
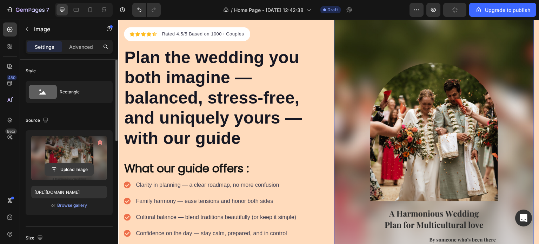
click at [81, 164] on input "file" at bounding box center [69, 170] width 48 height 12
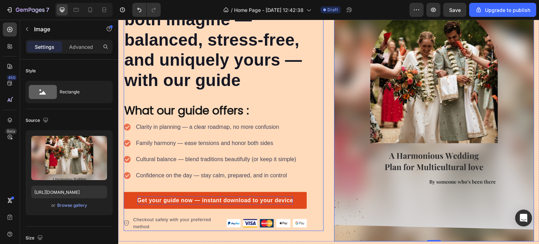
scroll to position [120, 0]
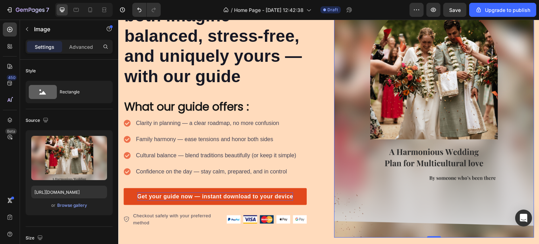
click at [415, 89] on img at bounding box center [434, 96] width 200 height 283
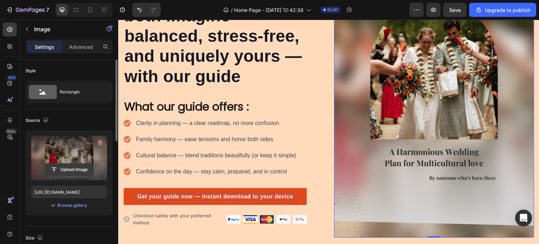
click at [87, 168] on input "file" at bounding box center [69, 170] width 48 height 12
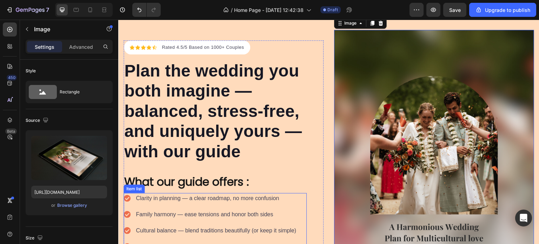
scroll to position [37, 0]
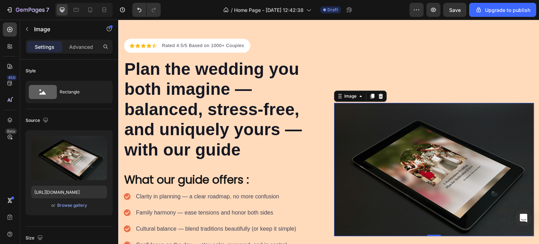
click at [385, 131] on img at bounding box center [434, 169] width 200 height 133
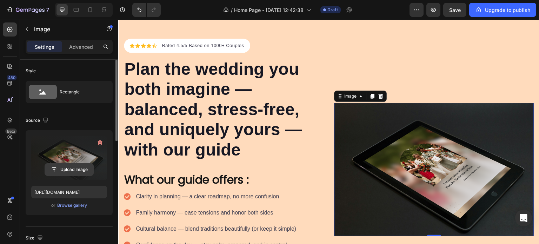
click at [87, 171] on input "file" at bounding box center [69, 170] width 48 height 12
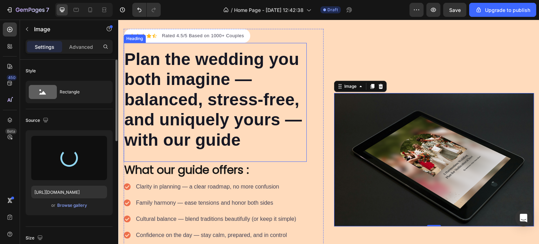
scroll to position [46, 0]
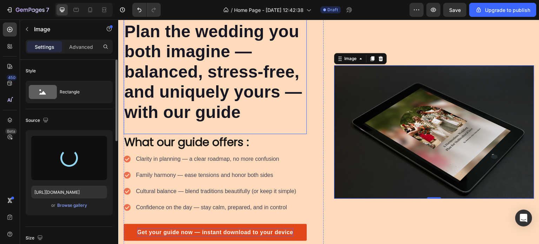
type input "[URL][DOMAIN_NAME]"
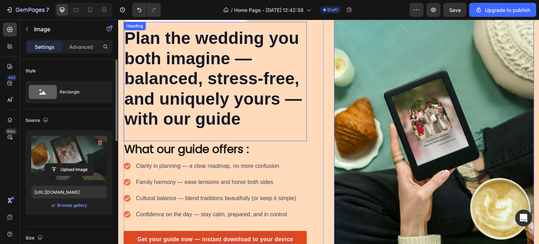
scroll to position [104, 0]
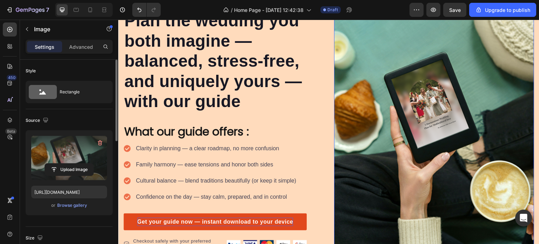
click at [362, 101] on img at bounding box center [434, 121] width 200 height 300
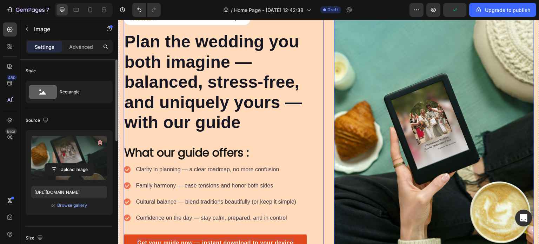
scroll to position [83, 0]
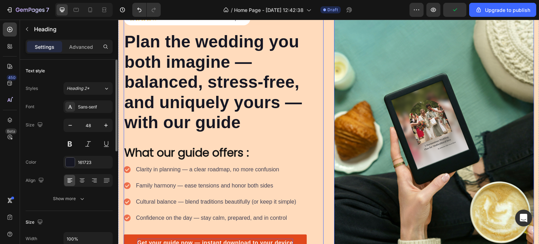
click at [300, 123] on h2 "Plan the wedding you both imagine — balanced, stress-free, and uniquely yours —…" at bounding box center [215, 82] width 183 height 103
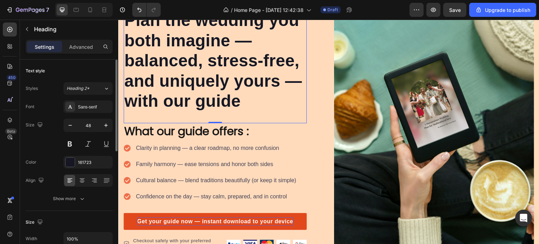
scroll to position [105, 0]
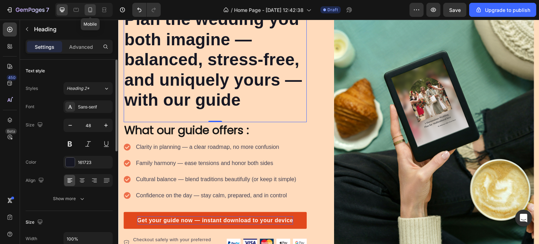
click at [88, 8] on icon at bounding box center [90, 9] width 7 height 7
type input "20"
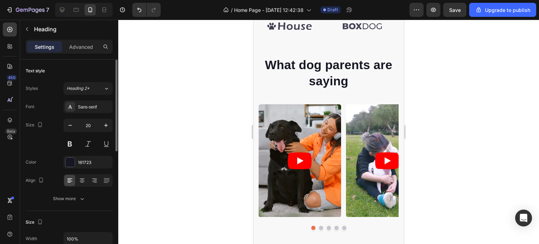
scroll to position [391, 0]
